Goal: Task Accomplishment & Management: Complete application form

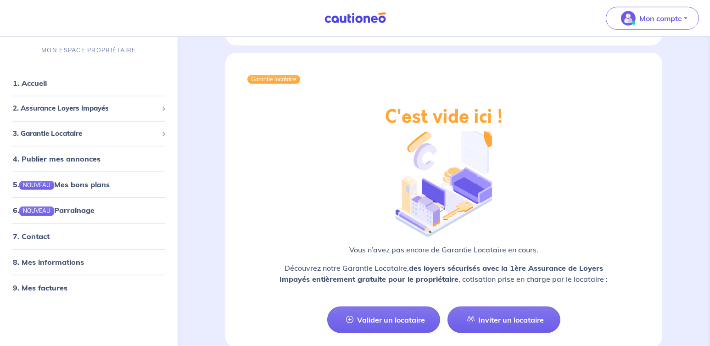
scroll to position [1058, 0]
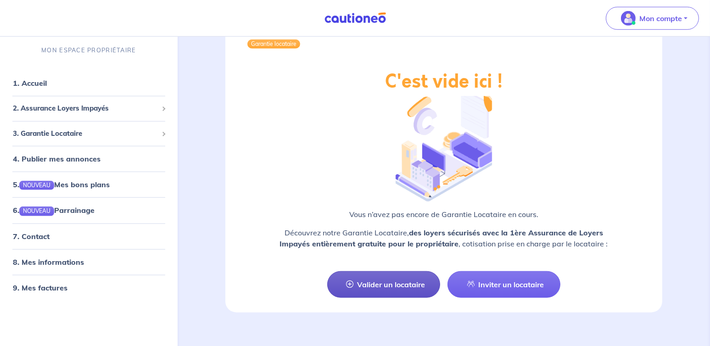
click at [389, 271] on link "Valider un locataire" at bounding box center [383, 284] width 113 height 27
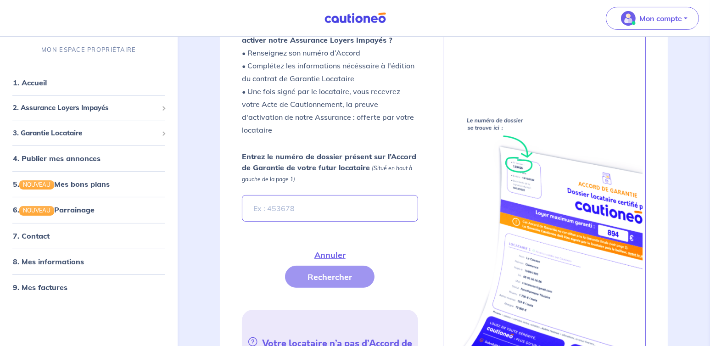
scroll to position [293, 0]
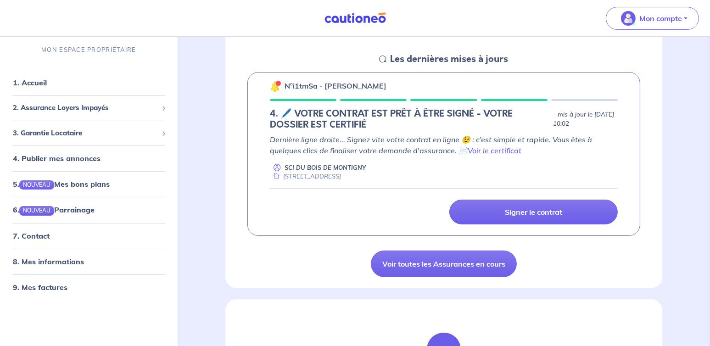
scroll to position [138, 0]
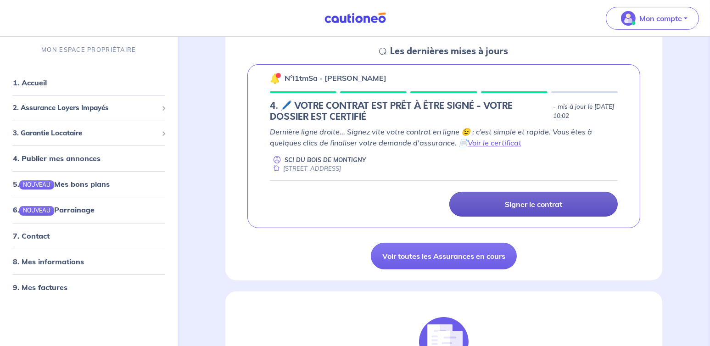
click at [572, 206] on link "Signer le contrat" at bounding box center [533, 204] width 168 height 25
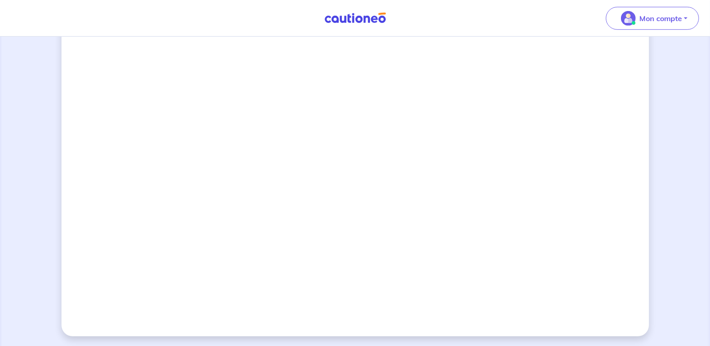
scroll to position [802, 0]
